Goal: Transaction & Acquisition: Subscribe to service/newsletter

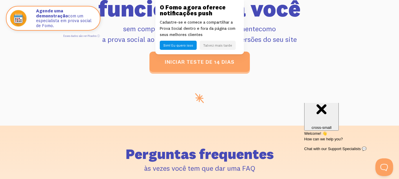
scroll to position [2394, 0]
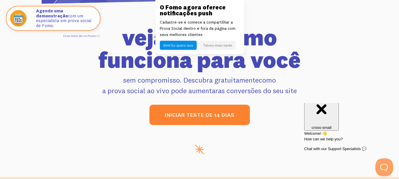
click at [233, 119] on font "iniciar teste de 14 dias" at bounding box center [200, 115] width 70 height 7
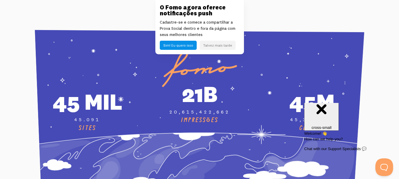
scroll to position [2187, 0]
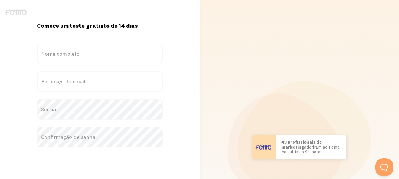
click at [104, 58] on label "Nome completo" at bounding box center [100, 54] width 126 height 21
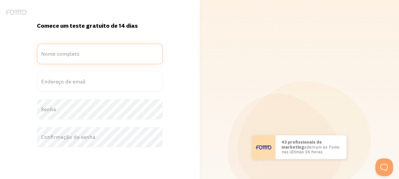
click at [104, 58] on input "Nome completo" at bounding box center [100, 54] width 126 height 21
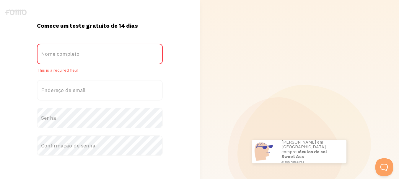
click at [104, 58] on label "Nome completo" at bounding box center [100, 54] width 126 height 21
click at [104, 58] on input "Nome completo" at bounding box center [100, 54] width 126 height 21
